Goal: Check status

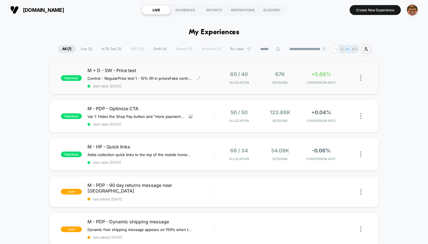
click at [138, 86] on span "start date: [DATE]" at bounding box center [150, 86] width 126 height 4
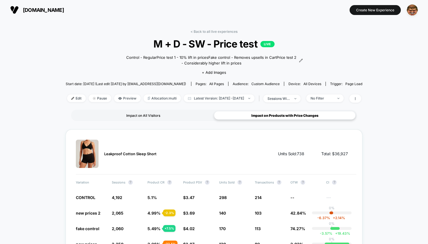
click at [155, 118] on div "Impact on All Visitors" at bounding box center [143, 115] width 142 height 8
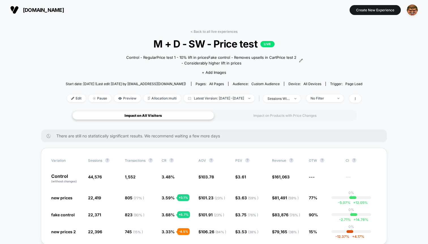
click at [289, 105] on div "< Back to all live experiences M + D - SW - Price test LIVE Control - Regular P…" at bounding box center [214, 69] width 297 height 80
click at [273, 111] on div "Impact on All Visitors Impact on Products with Price Changes" at bounding box center [214, 115] width 286 height 11
click at [268, 113] on div "Impact on Products with Price Changes" at bounding box center [285, 115] width 142 height 8
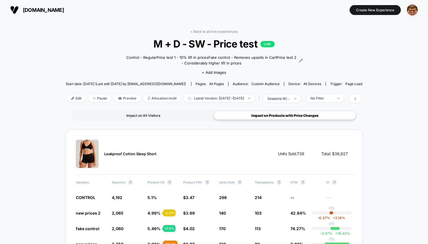
click at [137, 114] on div "Impact on All Visitors" at bounding box center [143, 115] width 142 height 8
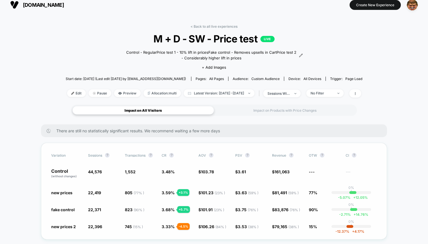
scroll to position [6, 0]
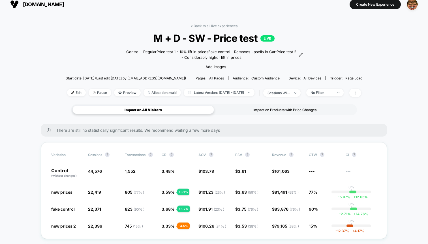
click at [259, 107] on div "Impact on Products with Price Changes" at bounding box center [285, 110] width 142 height 8
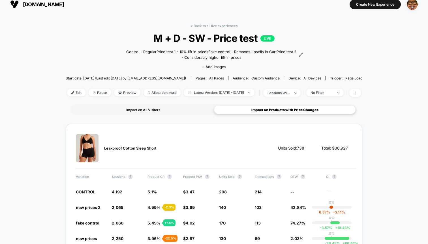
click at [156, 107] on div "Impact on All Visitors" at bounding box center [143, 110] width 142 height 8
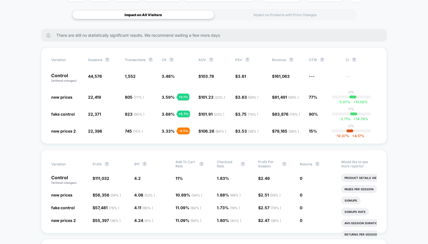
scroll to position [0, 0]
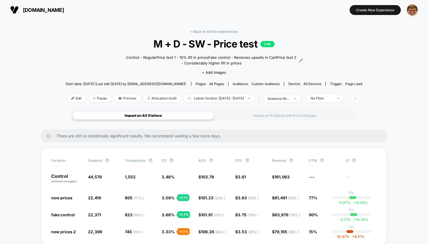
click at [355, 99] on icon at bounding box center [355, 98] width 1 height 3
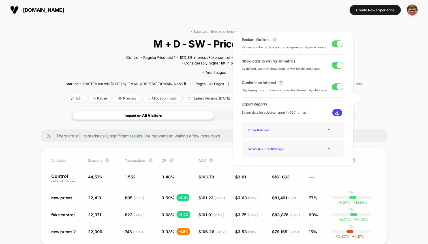
click at [219, 154] on div "Variation Sessions ? Transactions ? CR ? AOV ? PSV ? Revenue ? OTW ? CI ? Contr…" at bounding box center [214, 196] width 346 height 97
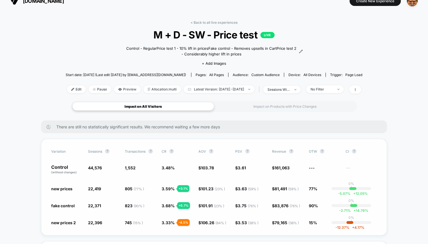
scroll to position [10, 0]
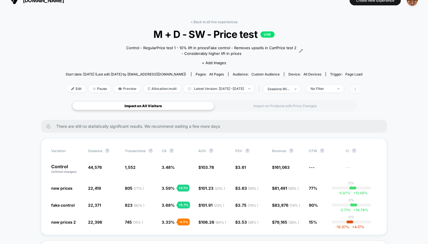
click at [357, 87] on icon at bounding box center [355, 88] width 3 height 3
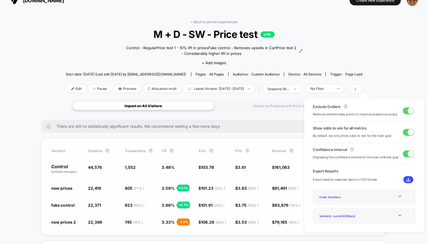
click at [241, 138] on div "Variation Sessions ? Transactions ? CR ? AOV ? PSV ? Revenue ? OTW ? CI ? Contr…" at bounding box center [214, 186] width 346 height 97
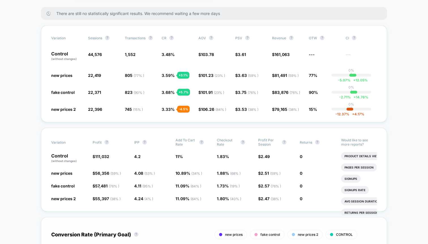
scroll to position [0, 0]
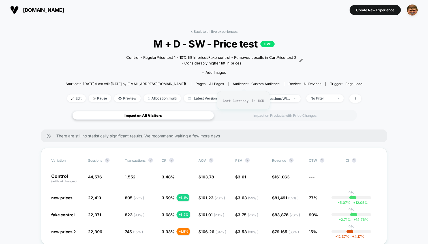
click at [238, 82] on div "Audience: Custom Audience" at bounding box center [256, 84] width 47 height 4
click at [253, 112] on div "Impact on Products with Price Changes" at bounding box center [285, 115] width 142 height 8
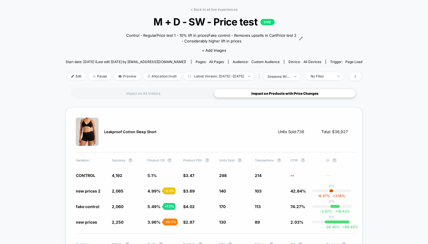
scroll to position [24, 0]
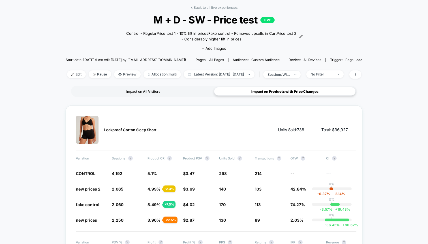
click at [147, 91] on div "Impact on All Visitors" at bounding box center [143, 91] width 142 height 8
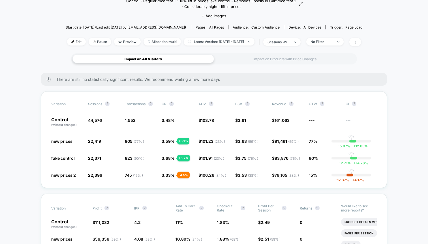
scroll to position [0, 0]
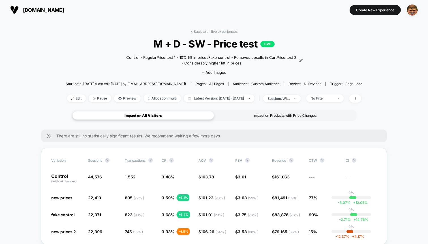
click at [257, 113] on div "Impact on Products with Price Changes" at bounding box center [285, 115] width 142 height 8
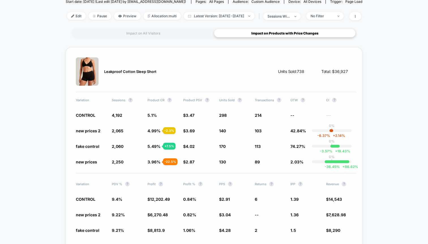
scroll to position [80, 0]
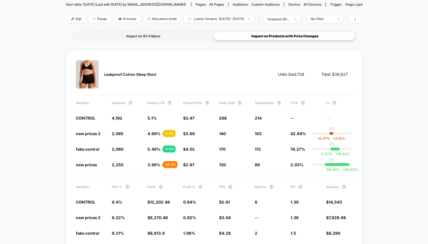
click at [168, 35] on div "Impact on All Visitors" at bounding box center [143, 36] width 142 height 8
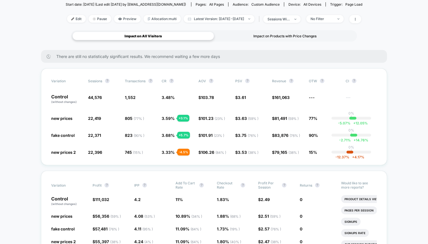
click at [247, 39] on div "Impact on Products with Price Changes" at bounding box center [285, 36] width 142 height 8
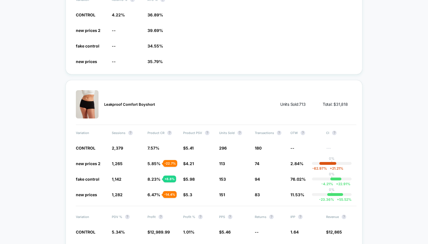
scroll to position [738, 0]
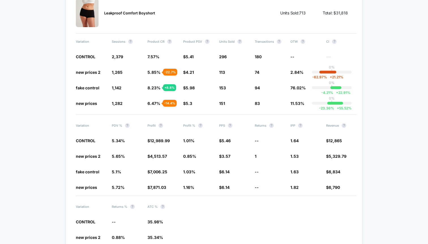
drag, startPoint x: 167, startPoint y: 86, endPoint x: 130, endPoint y: 86, distance: 37.7
click at [130, 86] on div "Variation Sessions ? Product CR ? Product PSV ? Units Sold ? Transactions ? OTW…" at bounding box center [216, 72] width 281 height 67
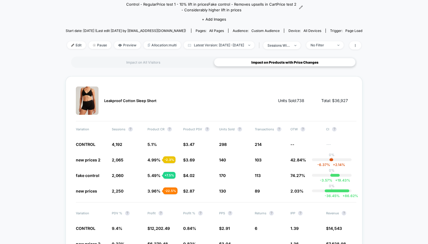
scroll to position [0, 0]
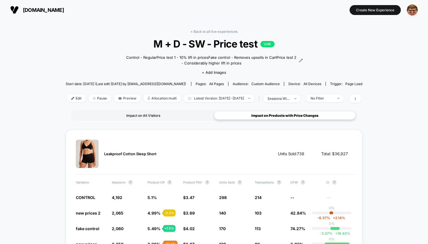
click at [161, 115] on div "Impact on All Visitors" at bounding box center [143, 115] width 142 height 8
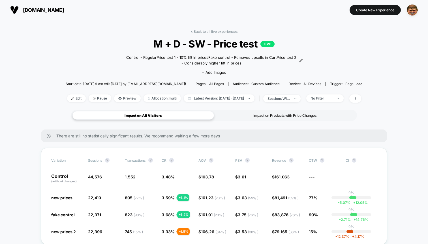
click at [259, 113] on div "Impact on Products with Price Changes" at bounding box center [285, 115] width 142 height 8
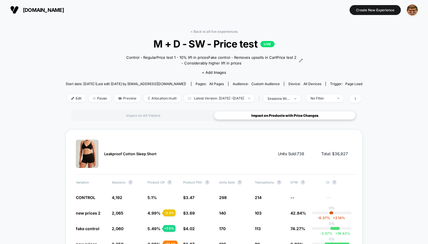
click at [156, 110] on div "Impact on All Visitors Impact on Products with Price Changes" at bounding box center [214, 115] width 286 height 11
click at [156, 115] on div "Impact on All Visitors" at bounding box center [143, 115] width 142 height 8
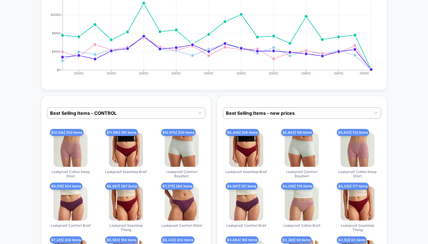
scroll to position [1654, 0]
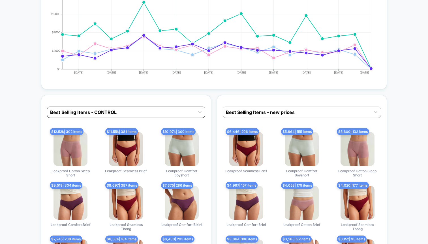
click at [191, 110] on div at bounding box center [121, 112] width 142 height 7
click at [249, 151] on img at bounding box center [246, 149] width 34 height 34
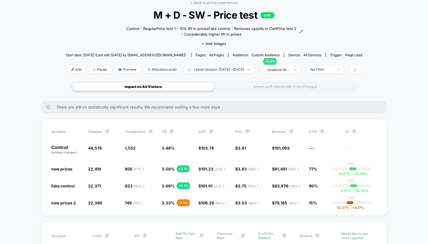
scroll to position [0, 0]
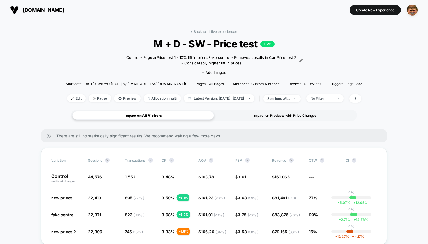
click at [255, 118] on div "Impact on Products with Price Changes" at bounding box center [285, 115] width 142 height 8
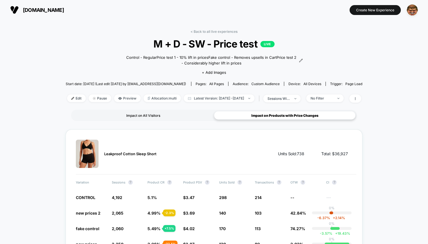
click at [148, 111] on div "Impact on All Visitors" at bounding box center [143, 115] width 142 height 8
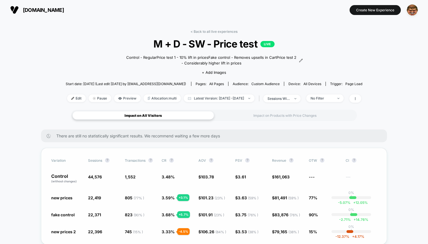
click at [332, 99] on div "No Filter" at bounding box center [322, 98] width 23 height 4
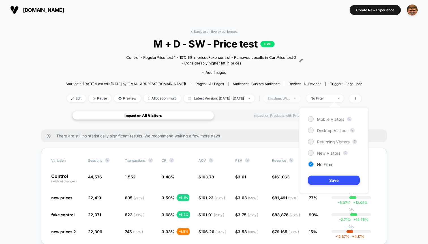
drag, startPoint x: 297, startPoint y: 199, endPoint x: 294, endPoint y: 96, distance: 103.1
click at [294, 96] on span "sessions with impression" at bounding box center [281, 99] width 37 height 8
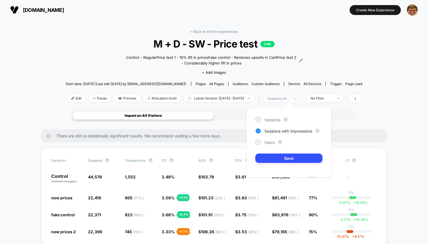
click at [362, 120] on div "Impact on All Visitors Impact on Products with Price Changes Impact on All Visi…" at bounding box center [214, 115] width 346 height 11
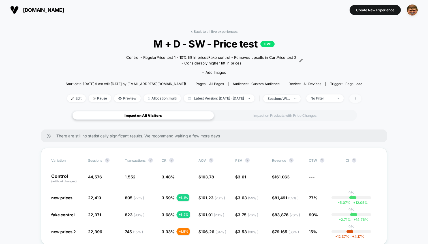
drag, startPoint x: 294, startPoint y: 96, endPoint x: 369, endPoint y: 99, distance: 75.1
click at [361, 99] on span at bounding box center [355, 99] width 12 height 8
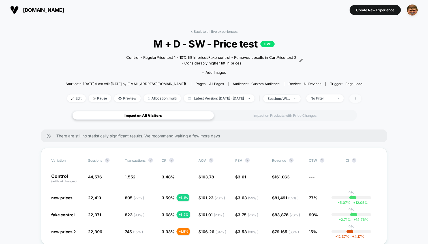
click at [356, 99] on div "Edit Pause Preview Allocation: multi Latest Version: Aug 27, 2025 - Sep 15, 202…" at bounding box center [214, 99] width 297 height 8
click at [361, 101] on span at bounding box center [355, 99] width 12 height 8
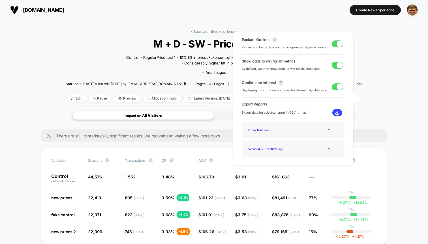
click at [296, 130] on div "Order Numbers" at bounding box center [293, 130] width 94 height 8
click at [331, 129] on div at bounding box center [328, 129] width 23 height 4
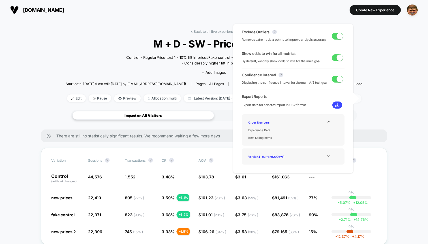
click at [328, 129] on div "Order Numbers Experience Data Best Selling Items" at bounding box center [293, 130] width 94 height 23
click at [328, 121] on icon at bounding box center [329, 122] width 4 height 4
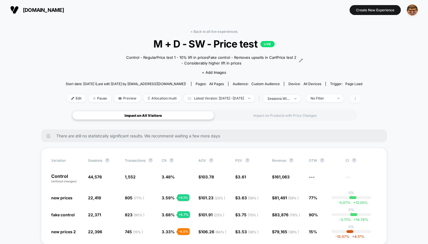
click at [282, 130] on div "There are still no statistically significant results. We recommend waiting a fe…" at bounding box center [214, 136] width 346 height 13
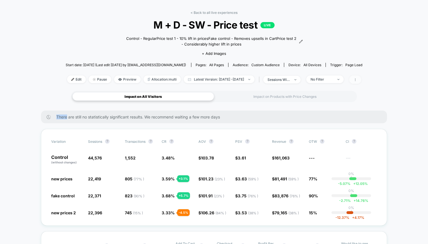
scroll to position [23, 0]
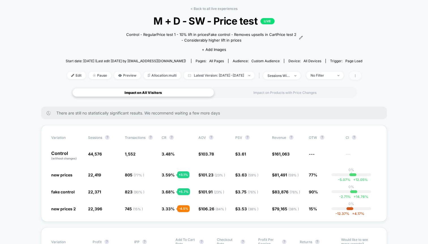
click at [257, 93] on div "Impact on Products with Price Changes" at bounding box center [285, 92] width 142 height 8
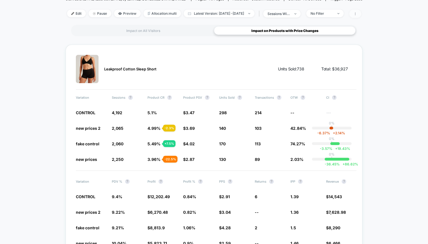
scroll to position [100, 0]
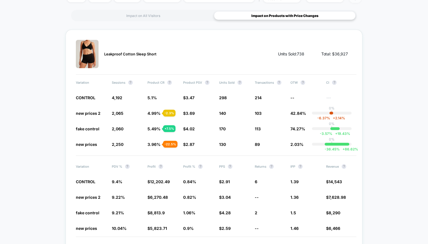
click at [166, 14] on div "Impact on All Visitors" at bounding box center [143, 15] width 142 height 8
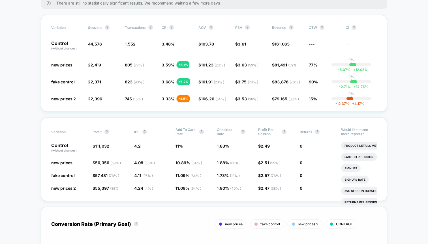
scroll to position [0, 0]
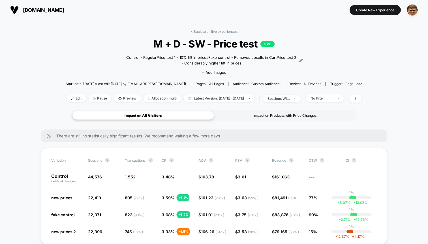
click at [262, 112] on div "Impact on Products with Price Changes" at bounding box center [285, 115] width 142 height 8
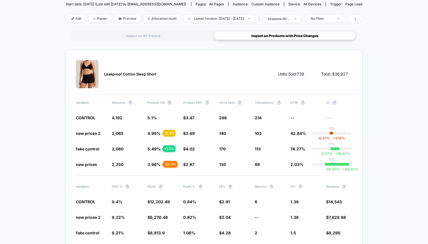
scroll to position [80, 0]
click at [150, 34] on div "Impact on All Visitors" at bounding box center [143, 36] width 142 height 8
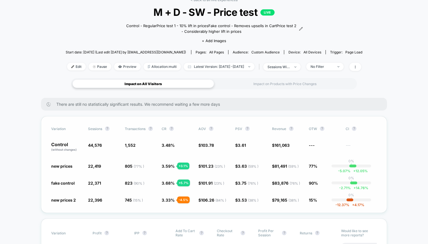
scroll to position [12, 0]
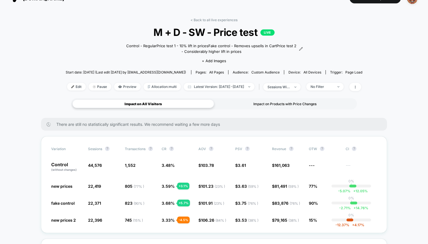
click at [259, 107] on div "Impact on Products with Price Changes" at bounding box center [285, 104] width 142 height 8
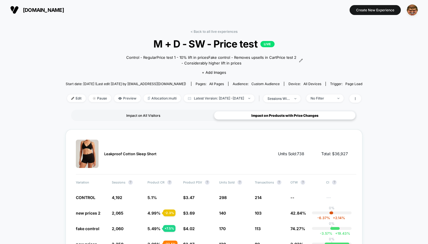
click at [120, 114] on div "Impact on All Visitors" at bounding box center [143, 115] width 142 height 8
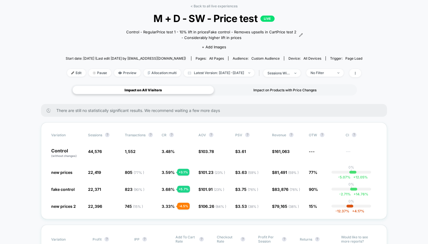
scroll to position [21, 0]
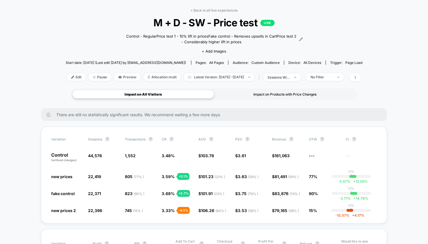
click at [287, 91] on div "Impact on Products with Price Changes" at bounding box center [285, 94] width 142 height 8
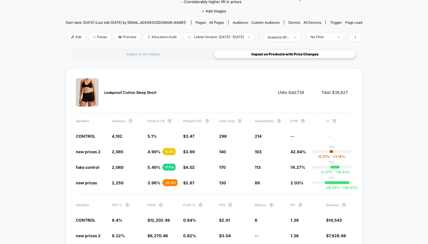
scroll to position [0, 0]
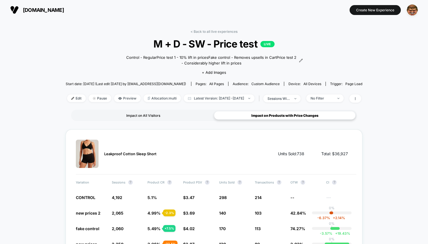
click at [145, 116] on div "Impact on All Visitors" at bounding box center [143, 115] width 142 height 8
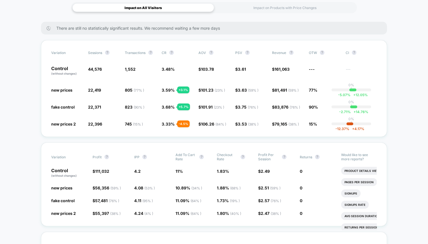
scroll to position [109, 0]
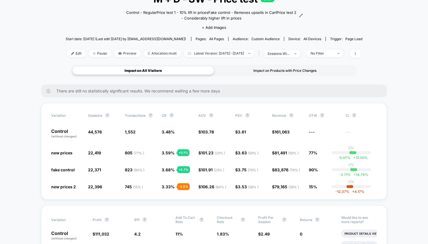
click at [265, 72] on div "Impact on Products with Price Changes" at bounding box center [285, 70] width 142 height 8
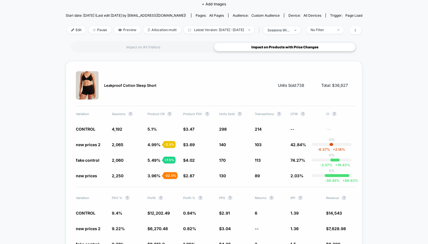
scroll to position [0, 0]
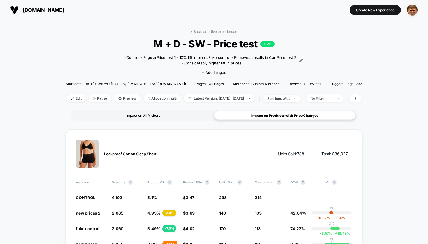
click at [151, 117] on div "Impact on All Visitors" at bounding box center [143, 115] width 142 height 8
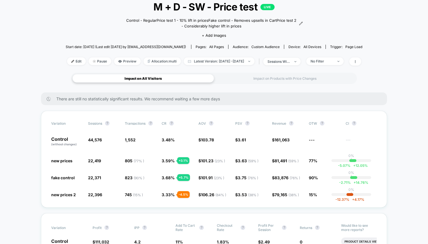
scroll to position [29, 0]
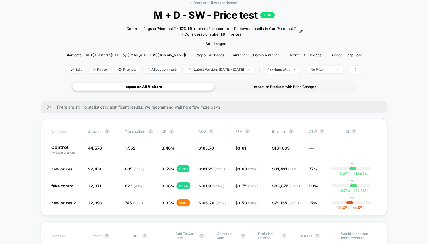
click at [274, 88] on div "Impact on Products with Price Changes" at bounding box center [285, 86] width 142 height 8
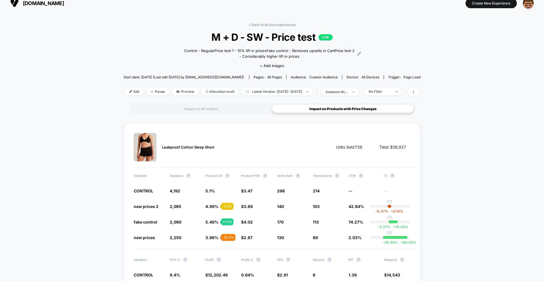
scroll to position [0, 0]
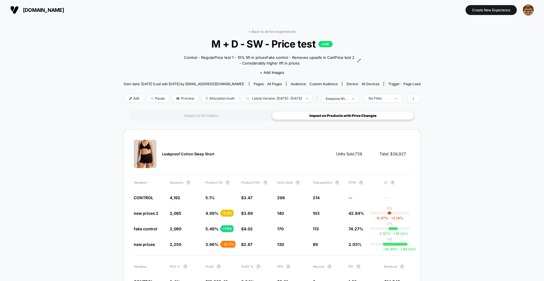
click at [204, 107] on div "< Back to all live experiences M + D - SW - Price test LIVE Control - Regular P…" at bounding box center [271, 69] width 297 height 80
click at [205, 112] on div "Impact on All Visitors" at bounding box center [201, 115] width 142 height 8
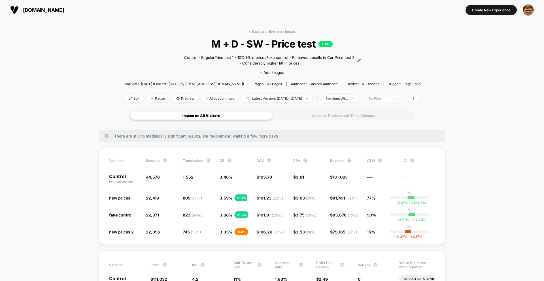
click at [385, 100] on div "No Filter" at bounding box center [379, 98] width 23 height 4
click at [375, 122] on div "Mobile Visitors" at bounding box center [384, 120] width 36 height 6
click at [387, 174] on div "Mobile Visitors ? Desktop Visitors ? Returning Visitors ? New Visitors ? No Fil…" at bounding box center [391, 151] width 69 height 86
drag, startPoint x: 387, startPoint y: 182, endPoint x: 383, endPoint y: 180, distance: 3.8
click at [387, 182] on button "Save" at bounding box center [392, 180] width 52 height 9
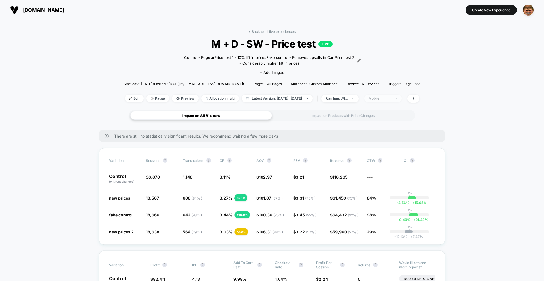
drag, startPoint x: 382, startPoint y: 105, endPoint x: 384, endPoint y: 100, distance: 5.3
click at [382, 104] on div "< Back to all live experiences M + D - SW - Price test LIVE Control - Regular P…" at bounding box center [271, 69] width 297 height 80
click at [384, 101] on span "Mobile" at bounding box center [382, 99] width 37 height 8
click at [370, 163] on div at bounding box center [368, 165] width 4 height 4
click at [384, 184] on button "Save" at bounding box center [392, 180] width 52 height 9
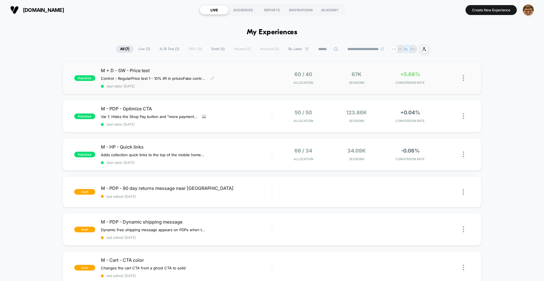
click at [241, 86] on span "start date: [DATE]" at bounding box center [186, 86] width 171 height 4
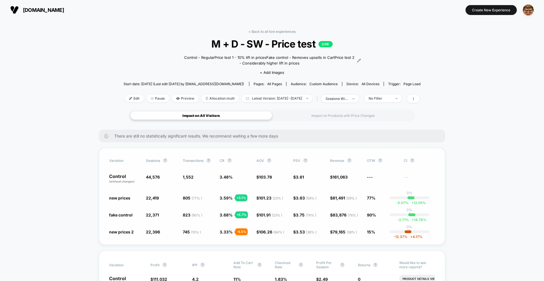
click at [336, 166] on div "Variation Sessions ? Transactions ? CR ? AOV ? PSV ? Revenue ? OTW ? CI ? Contr…" at bounding box center [272, 196] width 346 height 97
